Goal: Task Accomplishment & Management: Complete application form

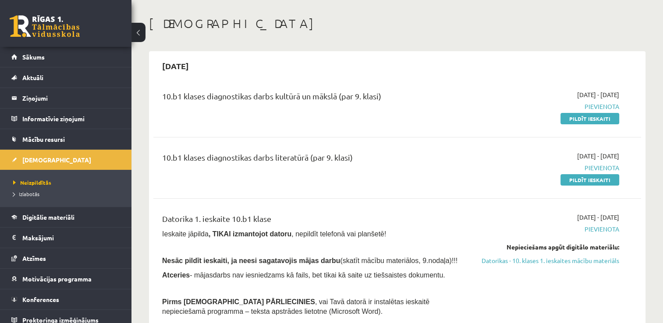
scroll to position [6, 0]
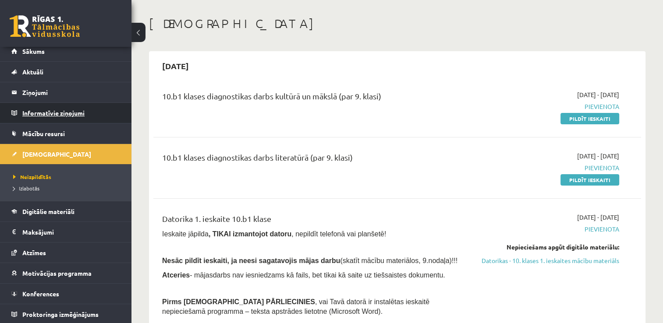
click at [91, 117] on legend "Informatīvie ziņojumi 0" at bounding box center [71, 113] width 98 height 20
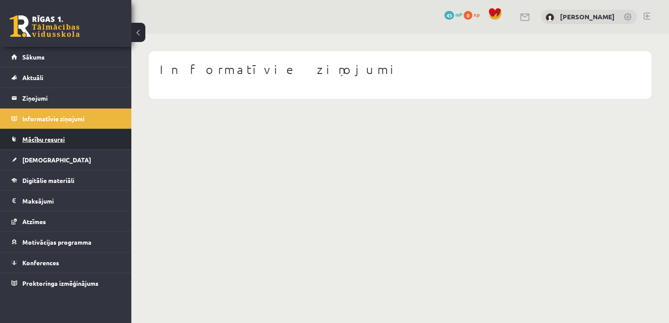
click at [57, 137] on span "Mācību resursi" at bounding box center [43, 139] width 42 height 8
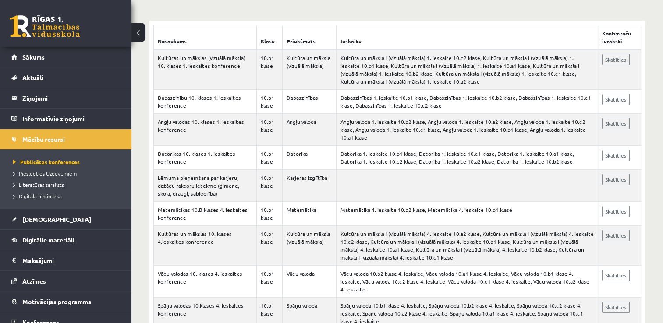
scroll to position [158, 0]
click at [78, 275] on link "Atzīmes" at bounding box center [65, 281] width 109 height 20
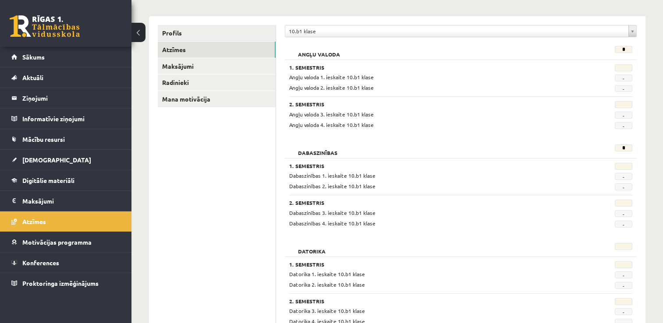
scroll to position [88, 0]
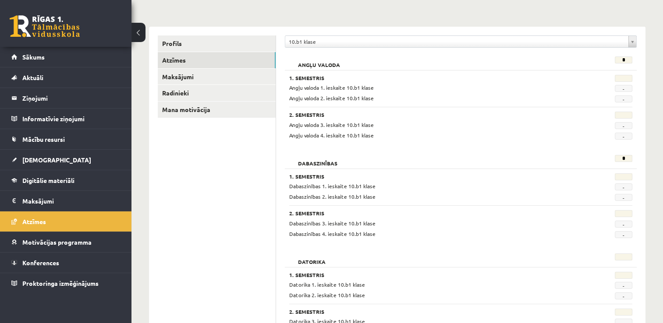
click at [453, 194] on div "Dabaszinības 2. ieskaite 10.b1 klase" at bounding box center [430, 197] width 297 height 8
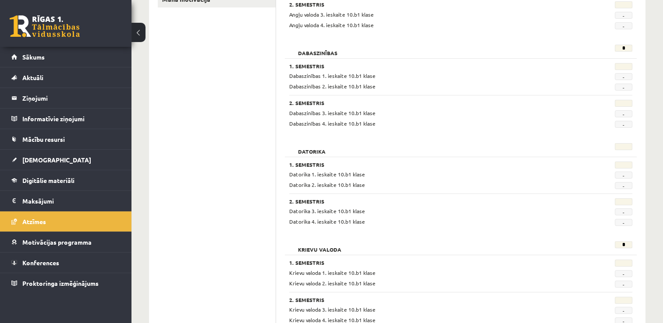
scroll to position [177, 0]
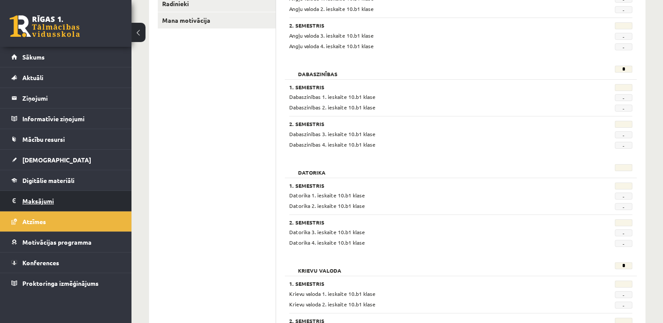
click at [98, 205] on legend "Maksājumi 0" at bounding box center [71, 201] width 98 height 20
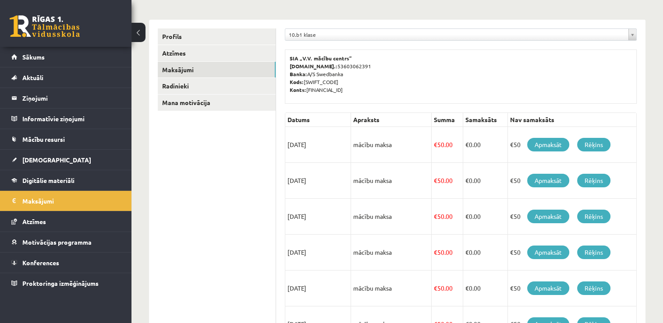
scroll to position [72, 0]
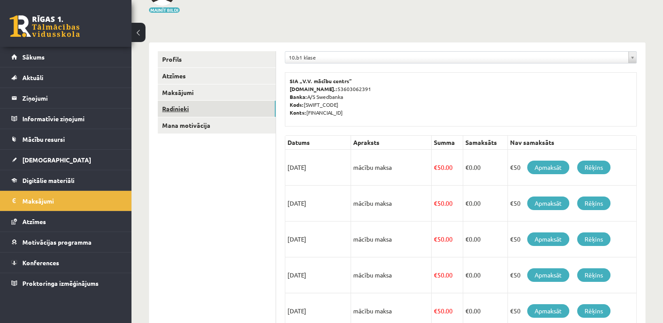
click at [184, 115] on link "Radinieki" at bounding box center [217, 109] width 118 height 16
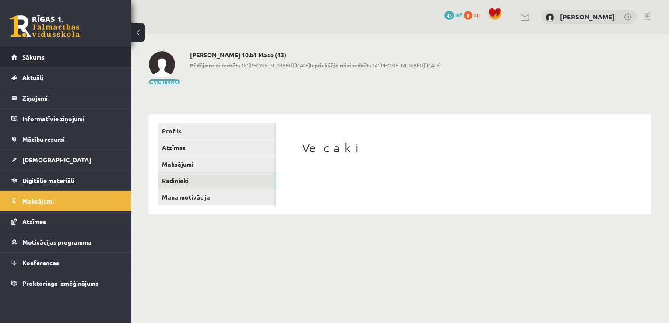
click at [57, 53] on link "Sākums" at bounding box center [65, 57] width 109 height 20
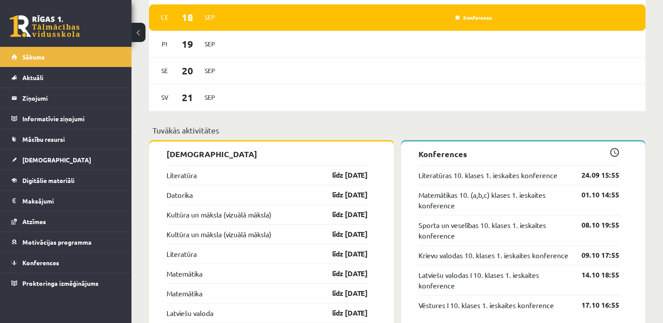
scroll to position [588, 0]
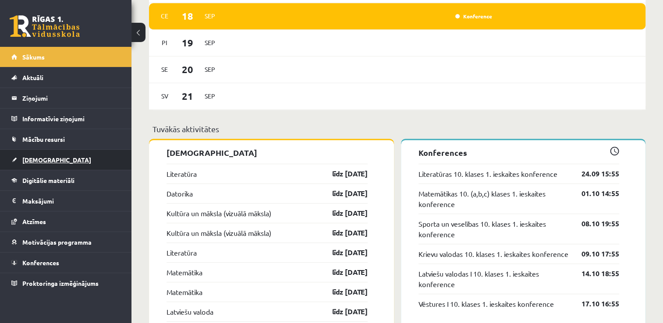
click at [50, 157] on link "[DEMOGRAPHIC_DATA]" at bounding box center [65, 160] width 109 height 20
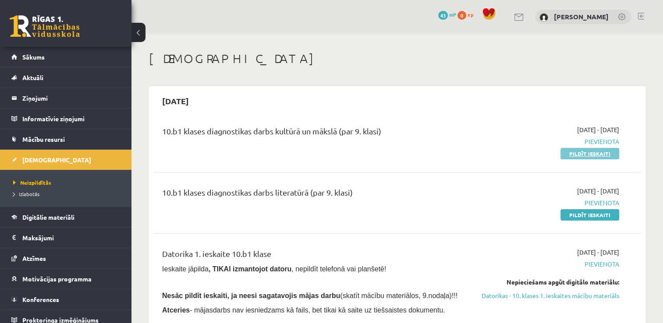
click at [597, 151] on link "Pildīt ieskaiti" at bounding box center [589, 153] width 59 height 11
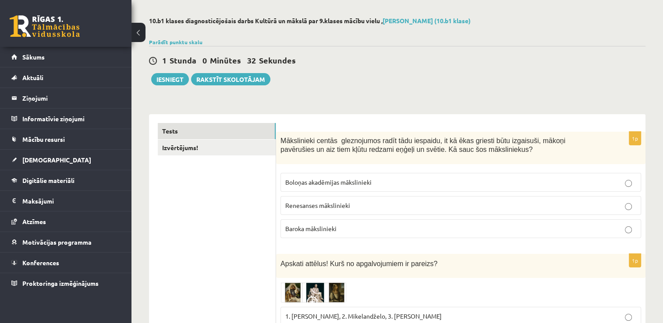
scroll to position [35, 0]
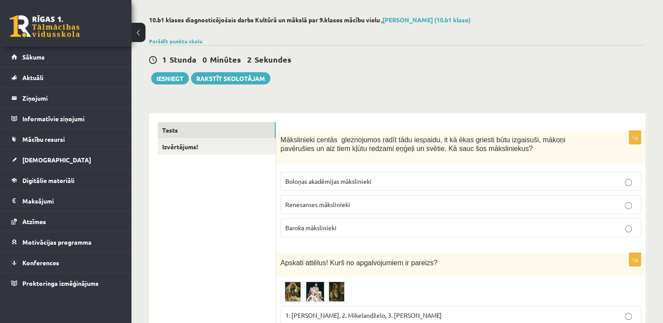
click at [457, 233] on label "Baroka mākslinieki" at bounding box center [460, 228] width 360 height 19
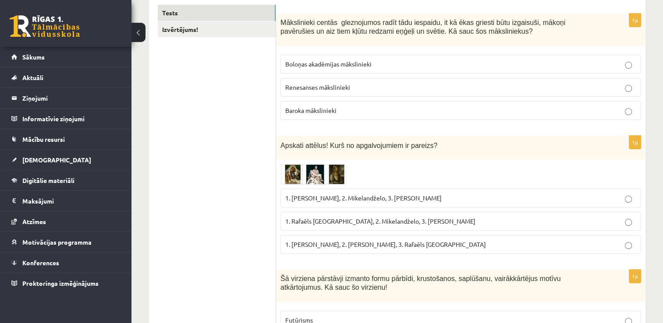
scroll to position [158, 0]
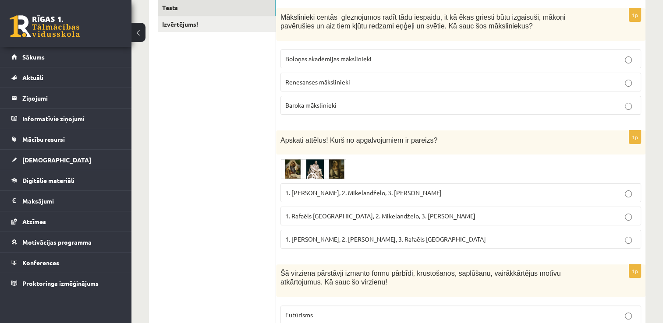
click at [291, 168] on img at bounding box center [313, 169] width 66 height 20
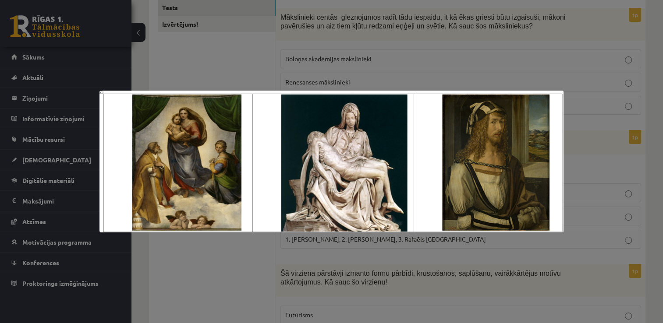
click at [604, 206] on div at bounding box center [331, 161] width 663 height 323
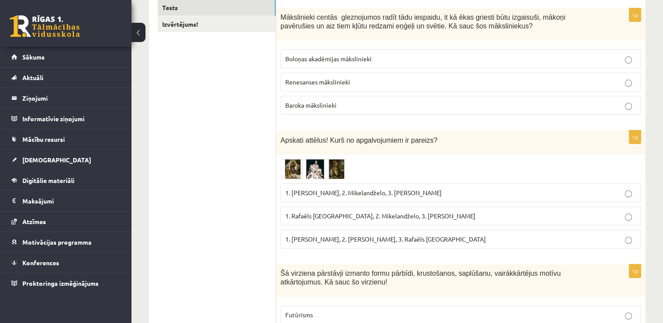
click at [552, 212] on p "1. Rafaēls Sancio da Urbīno, 2. Mikelandželo, 3. Albrehts Dīrers" at bounding box center [460, 216] width 351 height 9
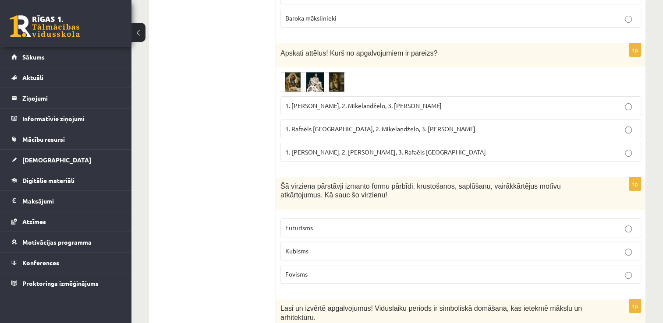
scroll to position [245, 0]
click at [623, 254] on label "Kubisms" at bounding box center [460, 250] width 360 height 19
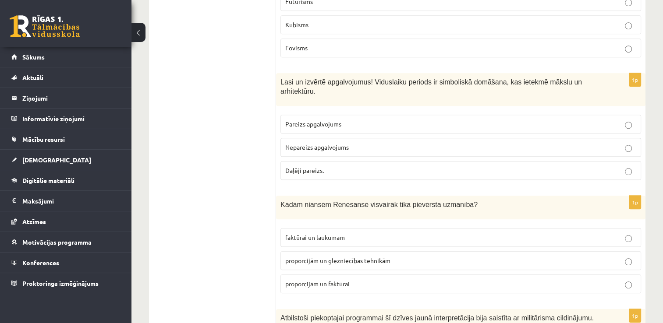
scroll to position [473, 0]
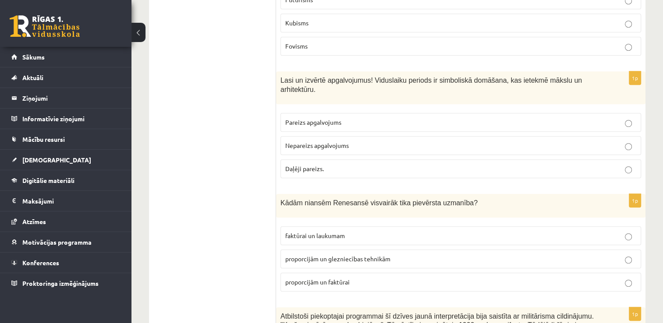
click at [577, 252] on label "proporcijām un glezniecības tehnikām" at bounding box center [460, 259] width 360 height 19
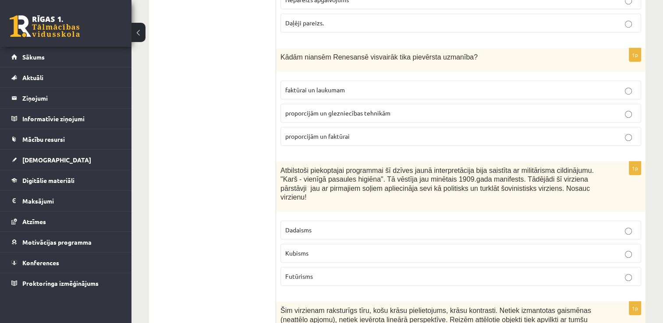
scroll to position [631, 0]
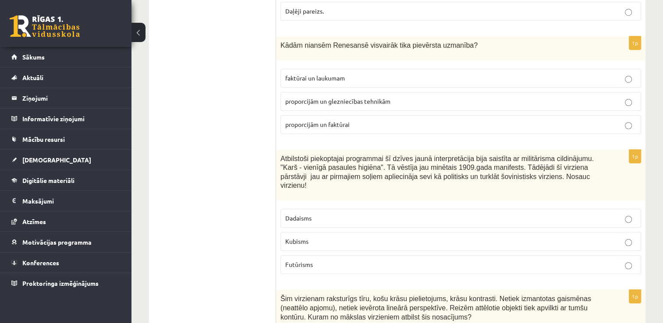
click at [459, 260] on p "Futūrisms" at bounding box center [460, 264] width 351 height 9
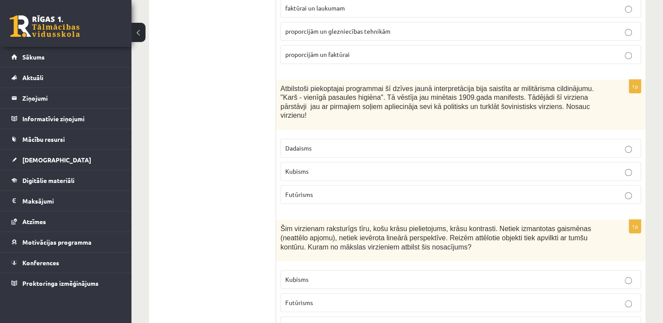
scroll to position [718, 0]
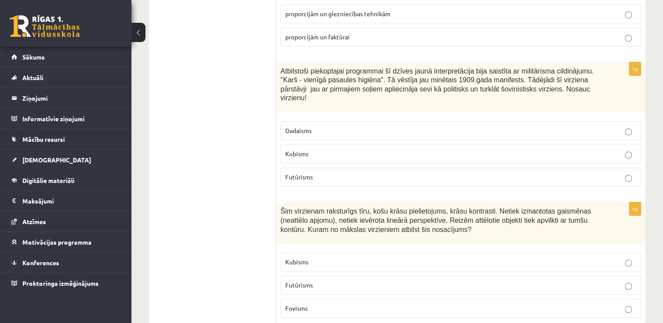
click at [635, 299] on label "Fovisms" at bounding box center [460, 308] width 360 height 19
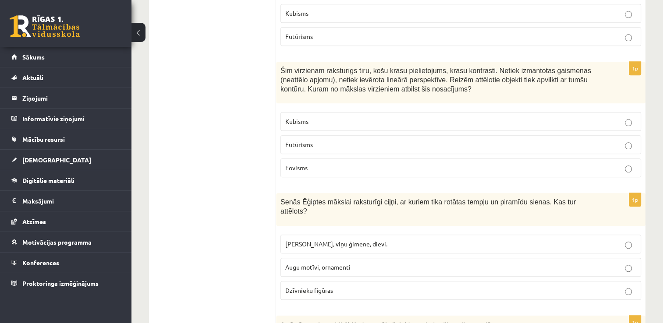
scroll to position [876, 0]
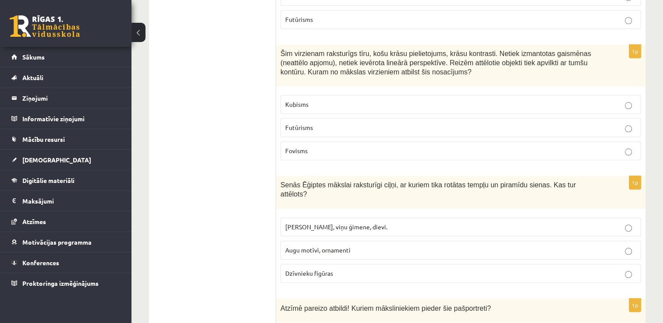
click at [557, 218] on label "Faraoni, viņu ģimene, dievi." at bounding box center [460, 227] width 360 height 19
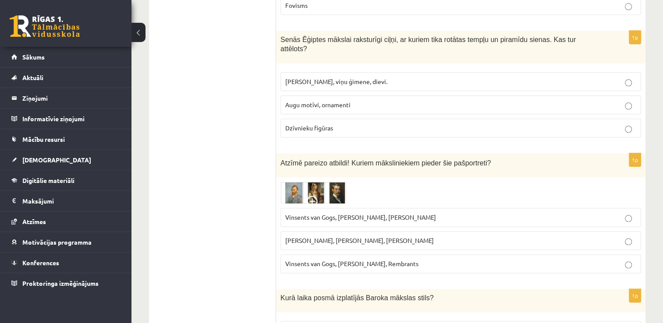
scroll to position [1022, 0]
click at [291, 181] on img at bounding box center [313, 192] width 66 height 22
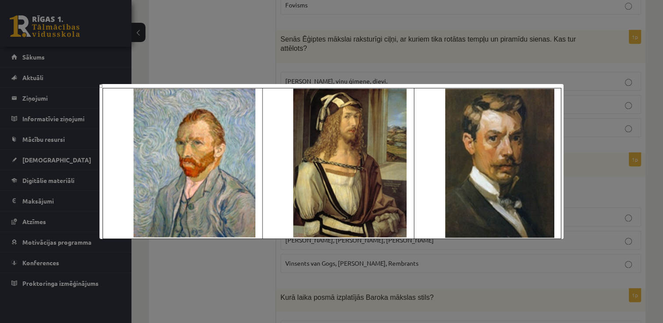
click at [617, 194] on div at bounding box center [331, 161] width 663 height 323
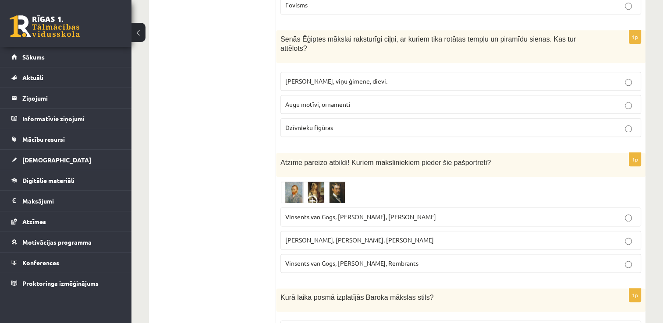
click at [528, 259] on p "Vinsents van Gogs, Kārlis Padegs, Rembrants" at bounding box center [460, 263] width 351 height 9
click at [326, 181] on img at bounding box center [313, 192] width 66 height 22
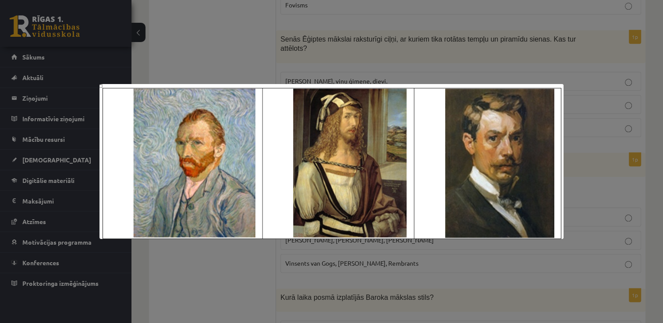
click at [576, 148] on div at bounding box center [331, 161] width 663 height 323
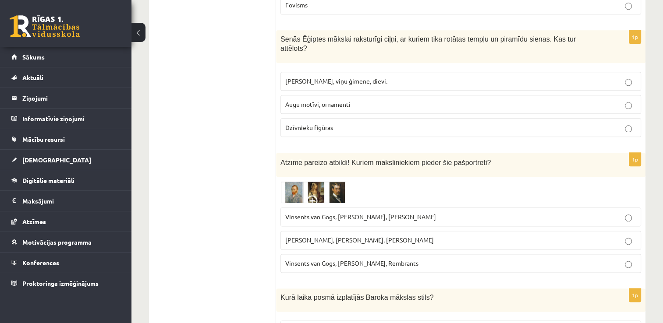
click at [566, 212] on p "Vinsents van Gogs, Albrehts Dīrers, Janis Rozentāls" at bounding box center [460, 216] width 351 height 9
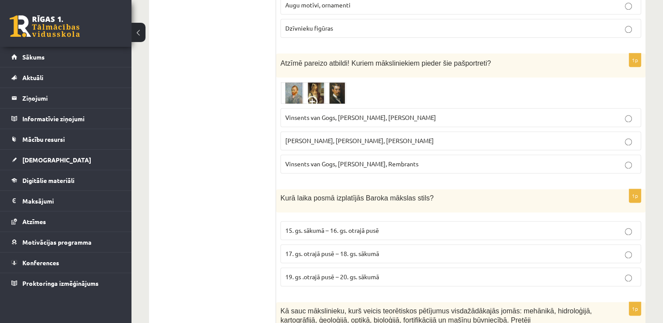
scroll to position [1127, 0]
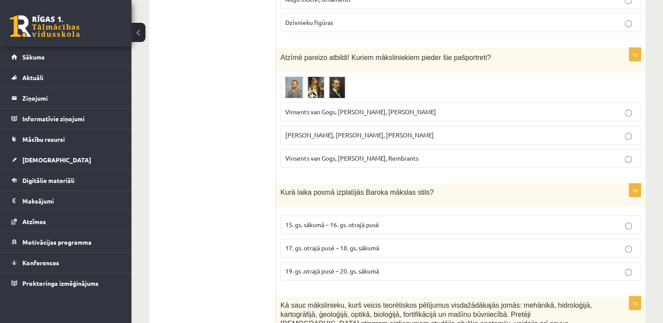
click at [558, 244] on p "17. gs. otrajā pusē – 18. gs. sākumā" at bounding box center [460, 248] width 351 height 9
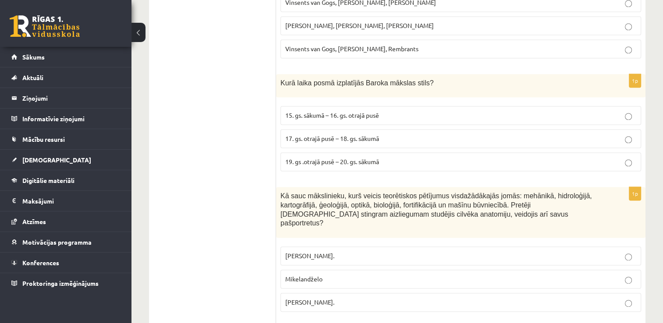
scroll to position [1250, 0]
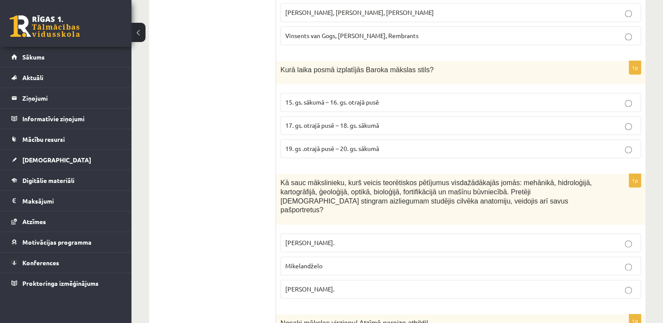
click at [614, 285] on p "Leonardo da Vinči." at bounding box center [460, 289] width 351 height 9
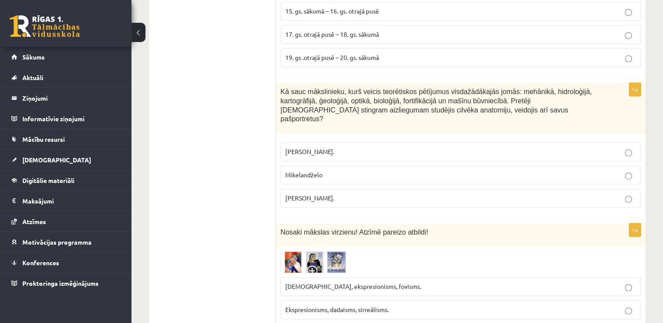
scroll to position [1349, 0]
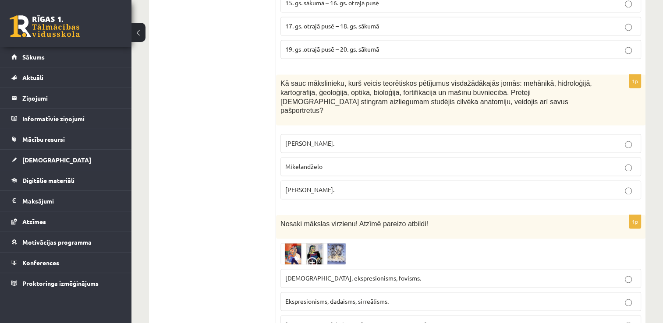
click at [558, 297] on p "Ekspresionisms, dadaisms, sirreālisms." at bounding box center [460, 301] width 351 height 9
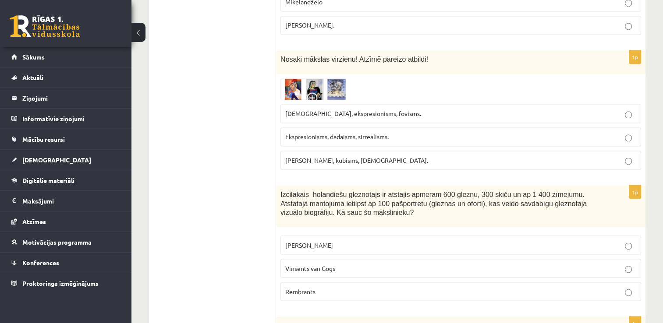
scroll to position [1524, 0]
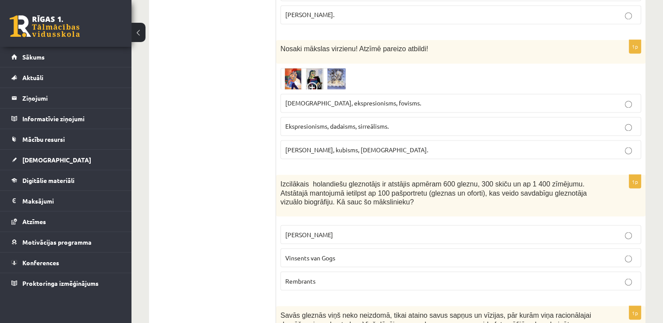
click at [534, 276] on p "Rembrants" at bounding box center [460, 280] width 351 height 9
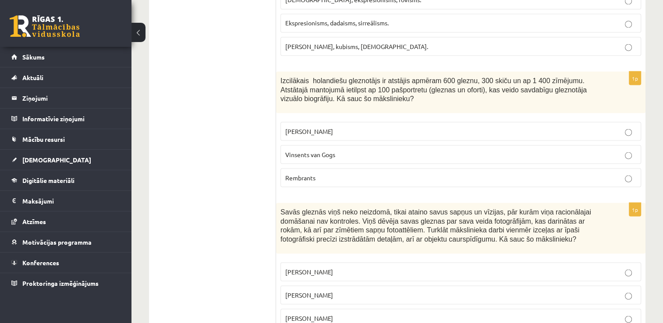
scroll to position [1629, 0]
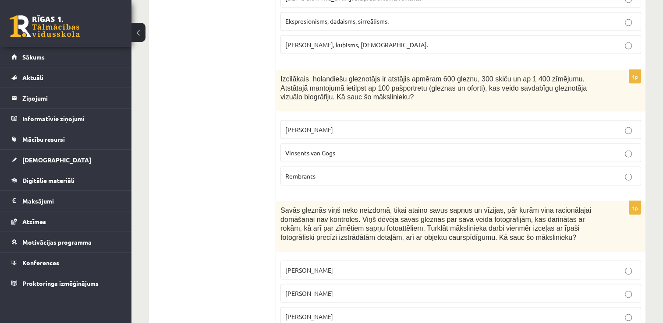
click at [582, 265] on p "Pablo Pikaso" at bounding box center [460, 269] width 351 height 9
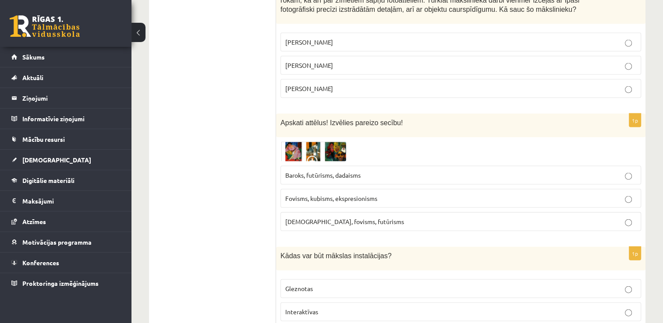
scroll to position [1874, 0]
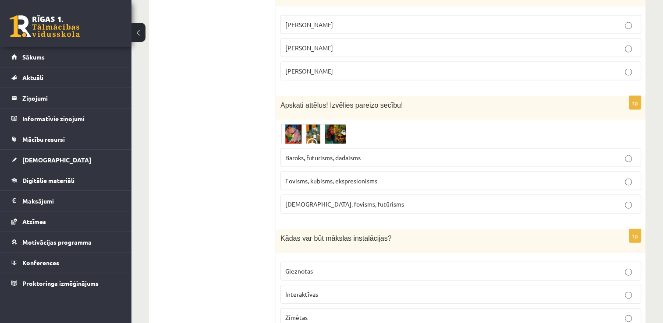
click at [621, 290] on p "Interaktīvas" at bounding box center [460, 294] width 351 height 9
click at [300, 124] on img at bounding box center [313, 134] width 66 height 20
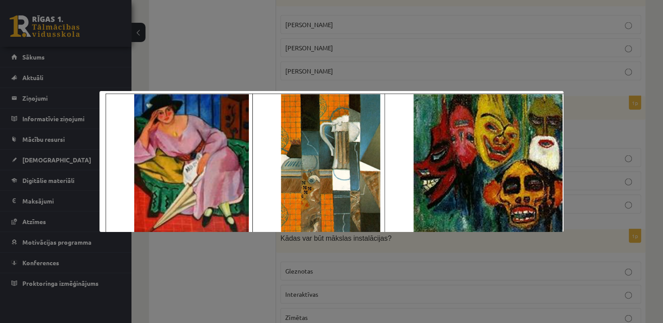
click at [336, 61] on div at bounding box center [331, 161] width 663 height 323
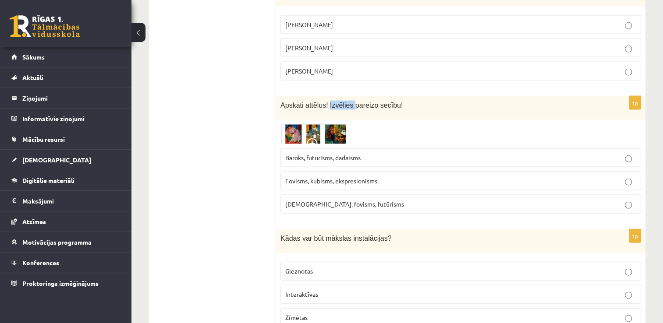
click at [336, 102] on span "Apskati attēlus! Izvēlies pareizo secību!" at bounding box center [341, 105] width 122 height 7
click at [327, 200] on p "Kubisms, fovisms, futūrisms" at bounding box center [460, 204] width 351 height 9
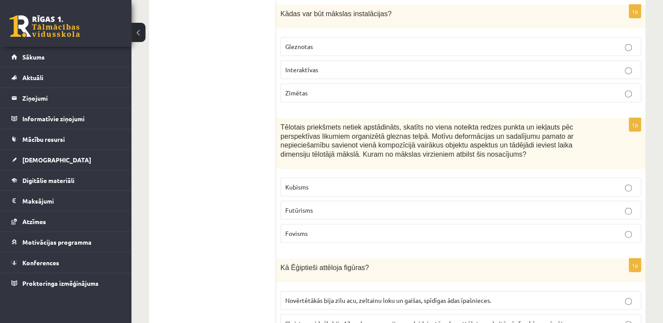
scroll to position [2102, 0]
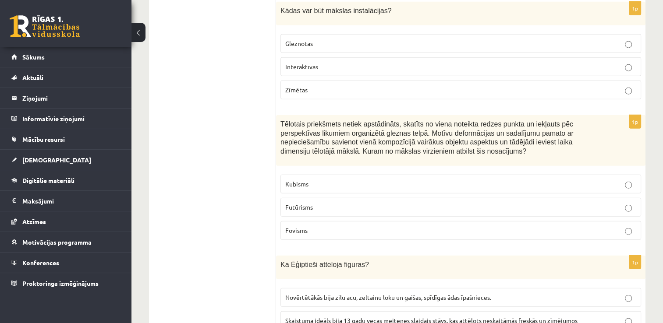
click at [571, 317] on span "Skaistuma ideāls bija 13 gadu vecas meitenes slaidais stāvs, kas attēlots neska…" at bounding box center [431, 321] width 292 height 8
click at [498, 198] on label "Futūrisms" at bounding box center [460, 207] width 360 height 19
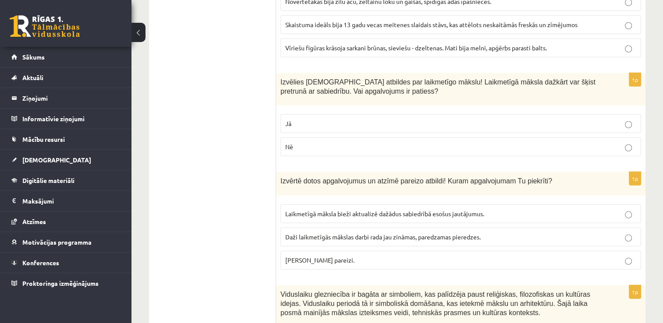
scroll to position [2406, 0]
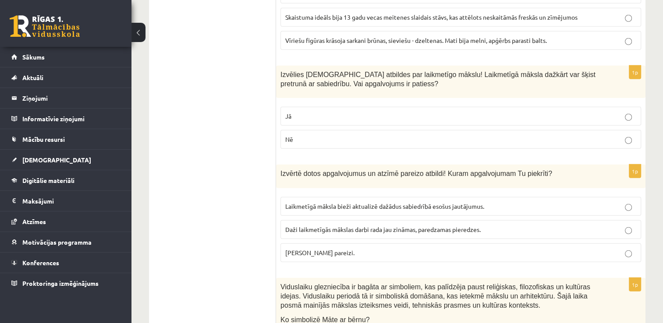
click at [565, 112] on p "Jā" at bounding box center [460, 116] width 351 height 9
click at [498, 248] on p "Abi apgalvojumi pareizi." at bounding box center [460, 252] width 351 height 9
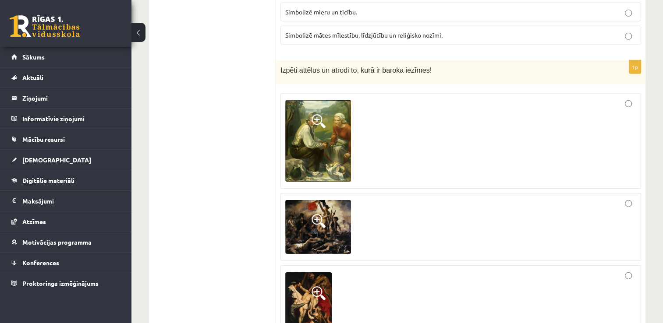
scroll to position [2774, 0]
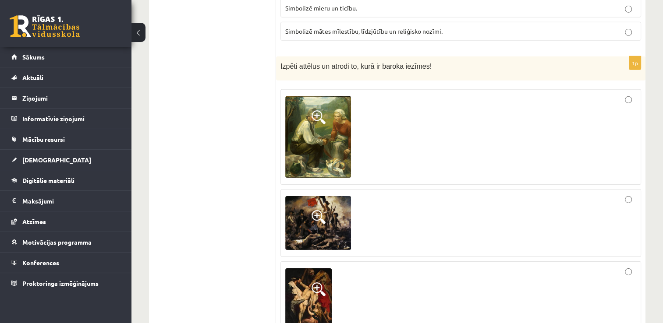
click at [632, 194] on div at bounding box center [460, 223] width 351 height 59
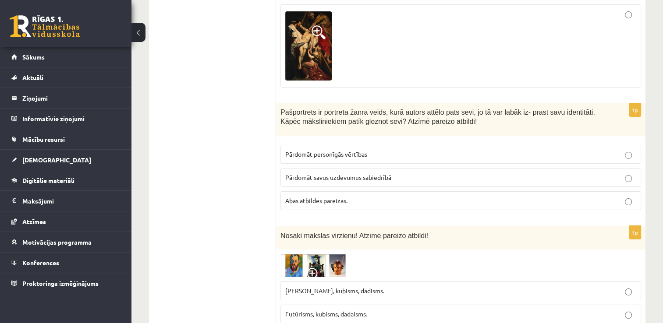
scroll to position [3048, 0]
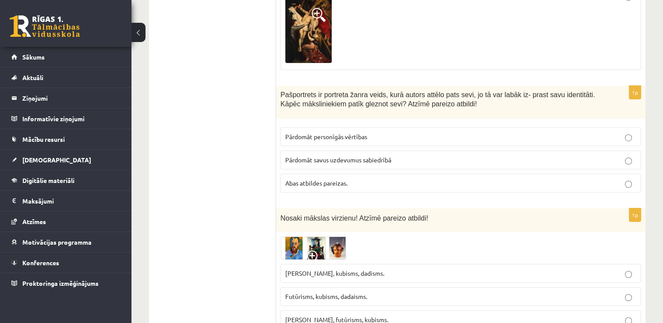
click at [612, 179] on p "Abas atbildes pareizas." at bounding box center [460, 183] width 351 height 9
click at [587, 287] on label "Futūrisms, kubisms, dadaisms." at bounding box center [460, 296] width 360 height 19
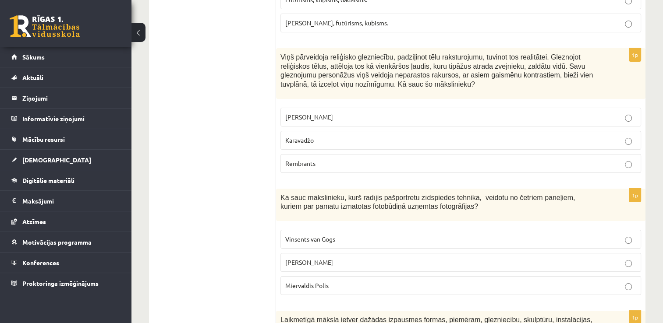
scroll to position [3346, 0]
click at [601, 130] on label "Karavadžo" at bounding box center [460, 139] width 360 height 19
click at [481, 252] on label "Endijs Vorhols" at bounding box center [460, 261] width 360 height 19
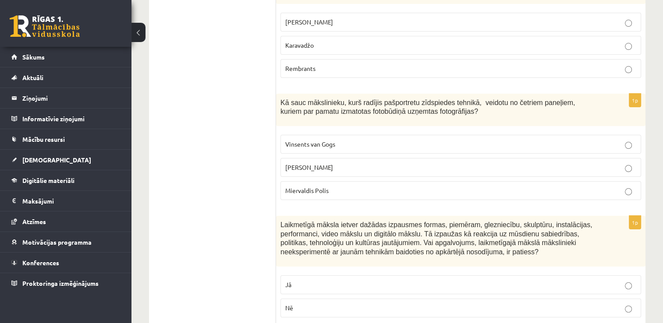
scroll to position [3451, 0]
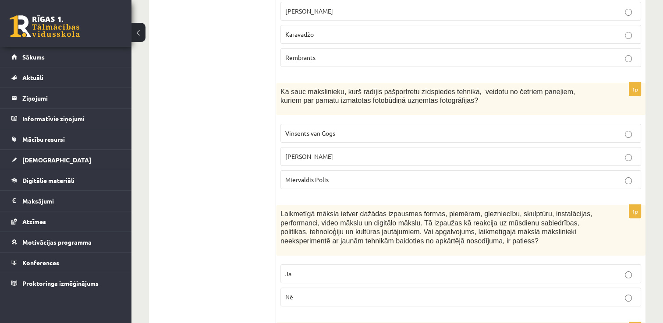
click at [580, 288] on label "Nē" at bounding box center [460, 297] width 360 height 19
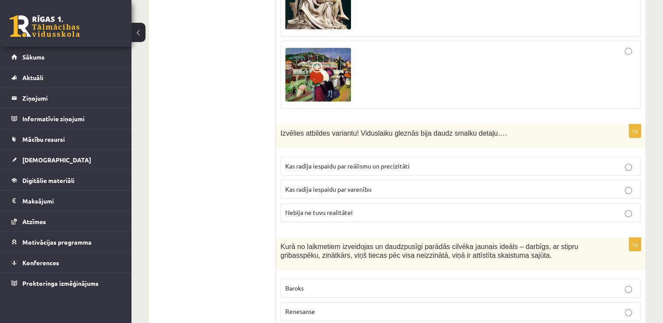
scroll to position [3960, 0]
click at [515, 208] on p "Nebija ne tuvu realitātei" at bounding box center [460, 212] width 351 height 9
click at [422, 302] on label "Renesanse" at bounding box center [460, 311] width 360 height 19
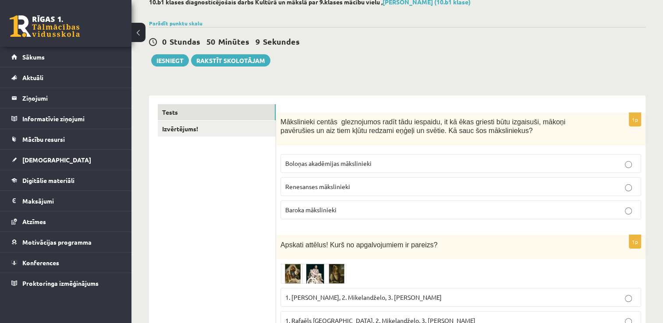
scroll to position [0, 0]
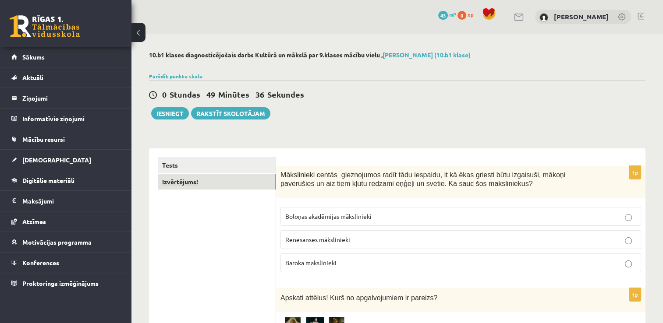
click at [248, 184] on link "Izvērtējums!" at bounding box center [217, 182] width 118 height 16
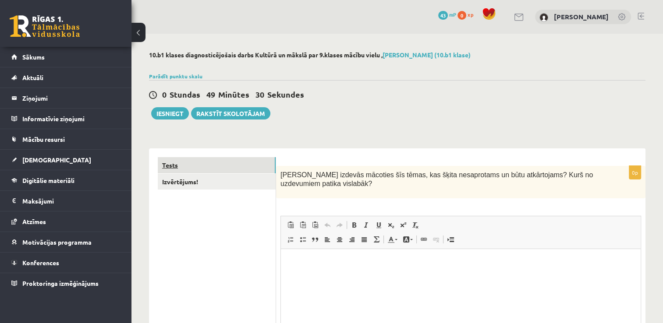
click at [235, 164] on link "Tests" at bounding box center [217, 165] width 118 height 16
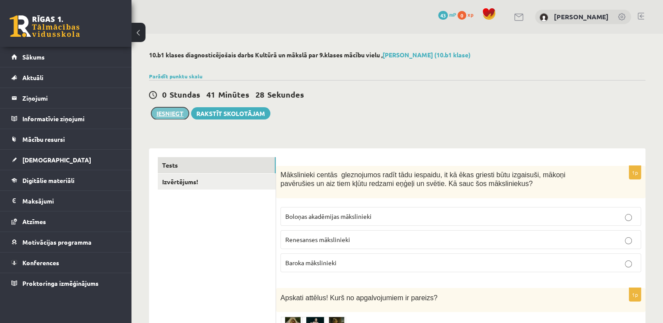
click at [163, 111] on button "Iesniegt" at bounding box center [170, 113] width 38 height 12
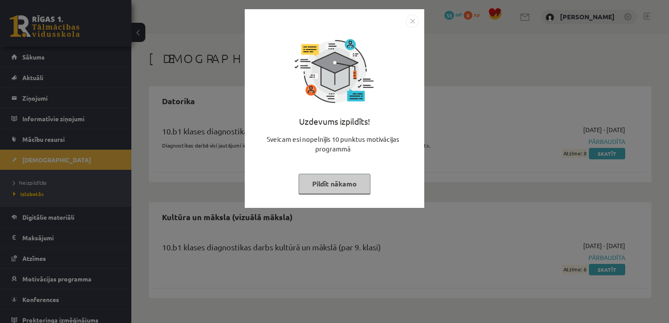
click at [410, 20] on img "Close" at bounding box center [412, 20] width 13 height 13
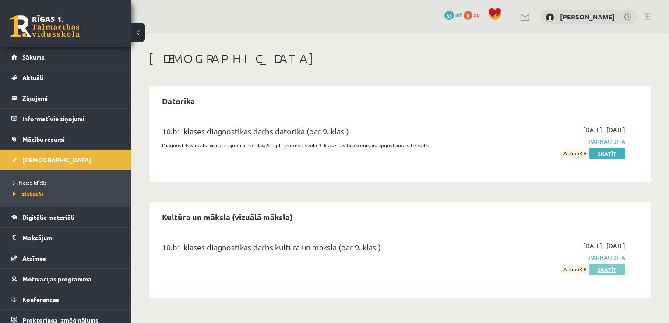
click at [604, 272] on link "Skatīt" at bounding box center [607, 269] width 36 height 11
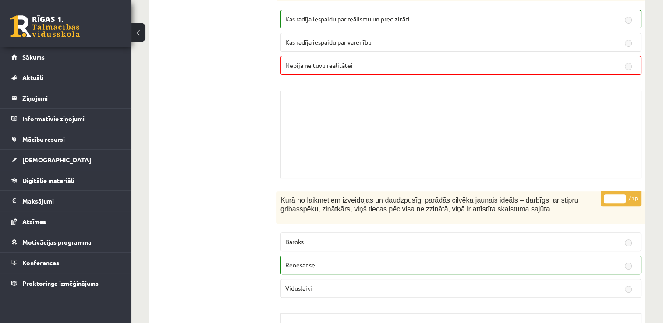
scroll to position [6965, 0]
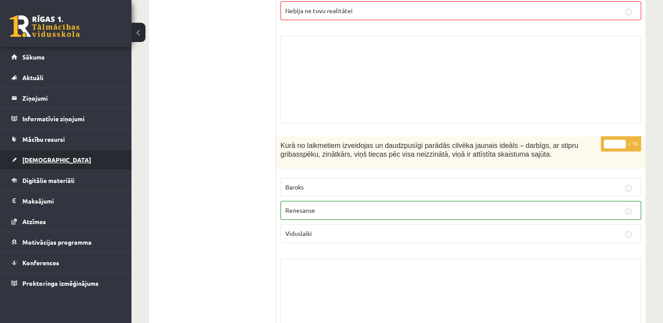
click at [43, 159] on span "[DEMOGRAPHIC_DATA]" at bounding box center [56, 160] width 69 height 8
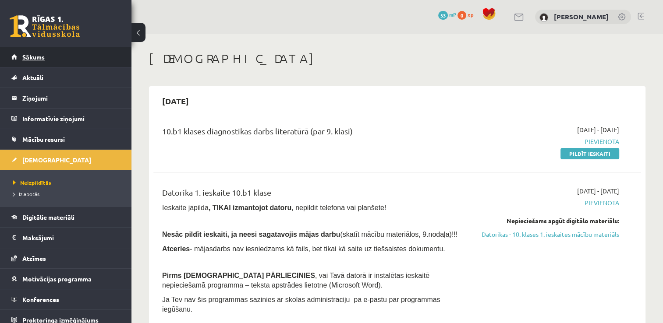
click at [88, 50] on link "Sākums" at bounding box center [65, 57] width 109 height 20
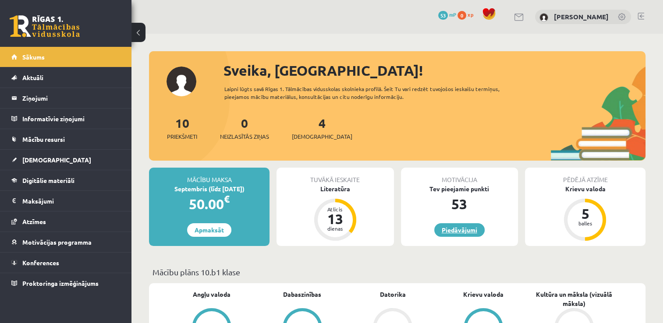
click at [469, 232] on link "Piedāvājumi" at bounding box center [459, 230] width 50 height 14
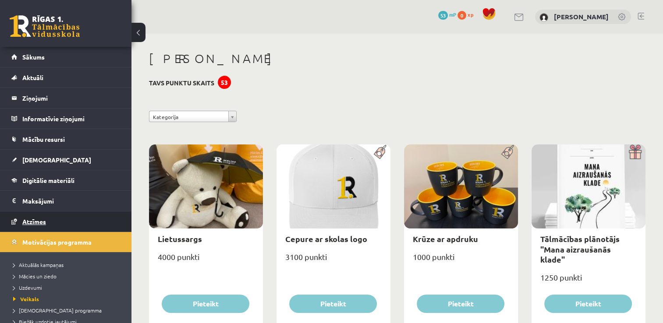
click at [73, 226] on link "Atzīmes" at bounding box center [65, 222] width 109 height 20
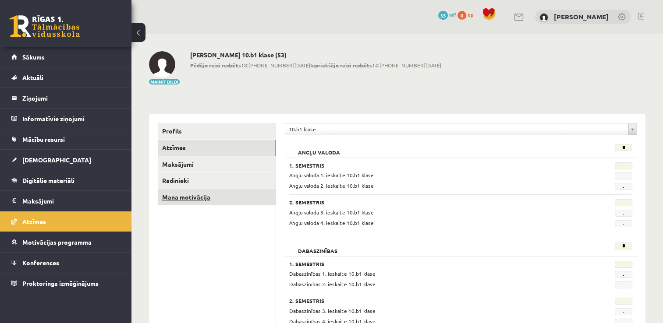
click at [216, 194] on link "Mana motivācija" at bounding box center [217, 197] width 118 height 16
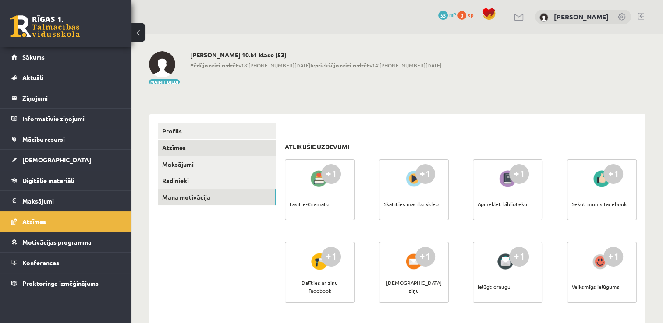
click at [215, 150] on link "Atzīmes" at bounding box center [217, 148] width 118 height 16
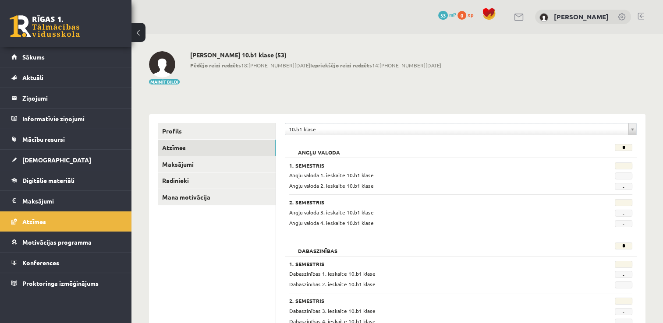
click at [167, 72] on img at bounding box center [162, 64] width 26 height 26
click at [171, 81] on button "Mainīt bildi" at bounding box center [164, 81] width 31 height 5
click at [631, 304] on span at bounding box center [623, 301] width 18 height 7
